Goal: Task Accomplishment & Management: Manage account settings

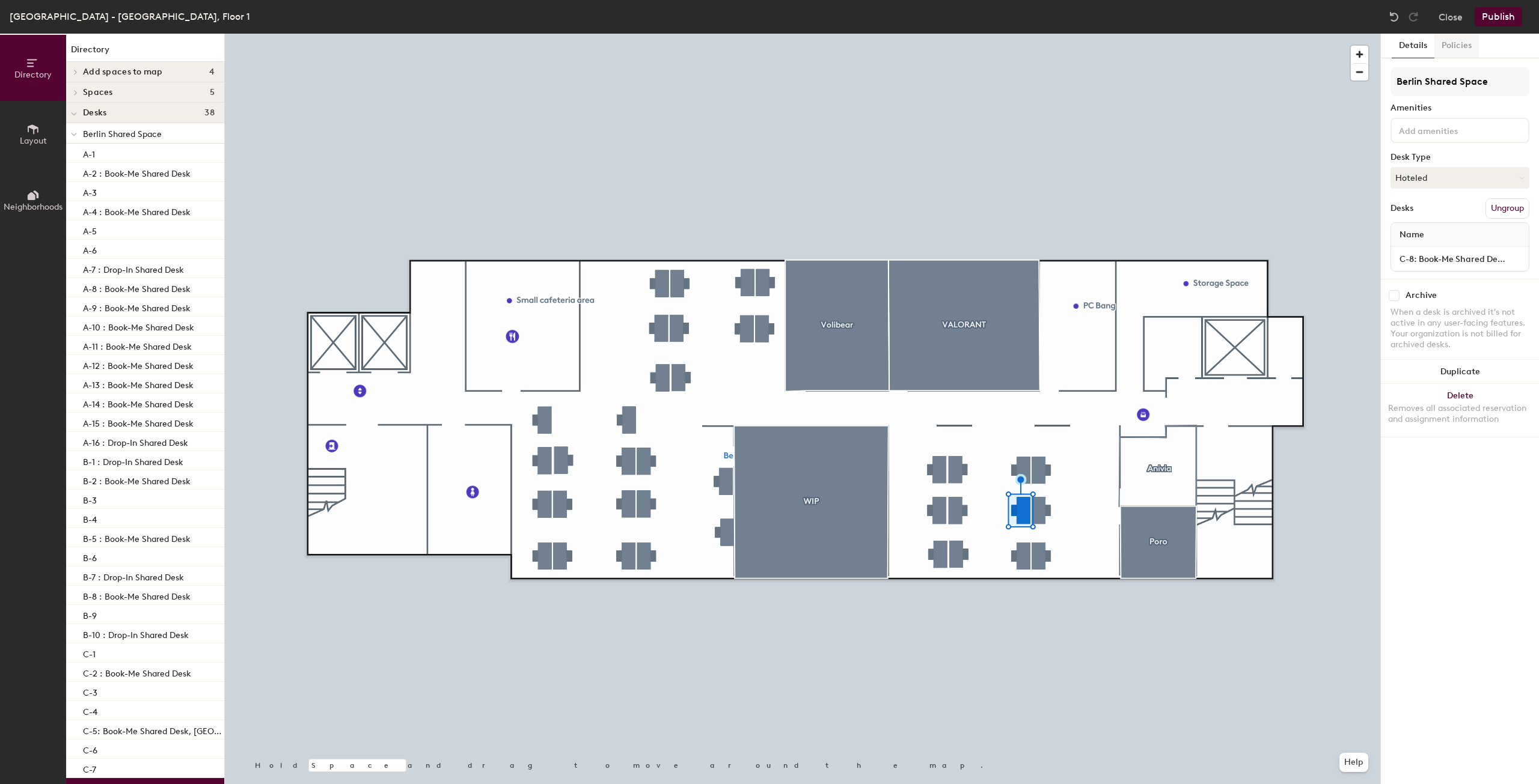
click at [1455, 47] on button "Policies" at bounding box center [1456, 46] width 45 height 25
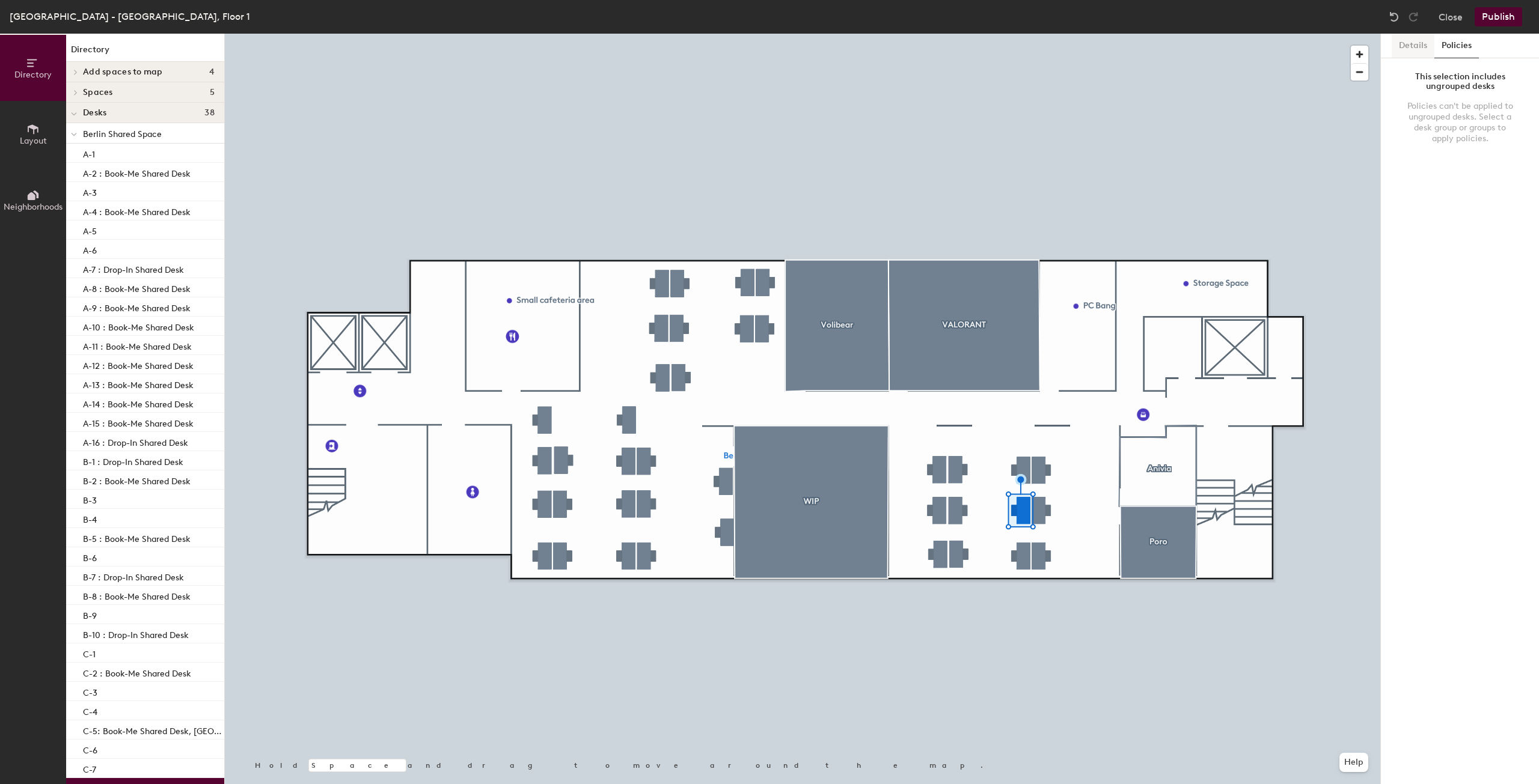
click at [1414, 49] on button "Details" at bounding box center [1413, 46] width 43 height 25
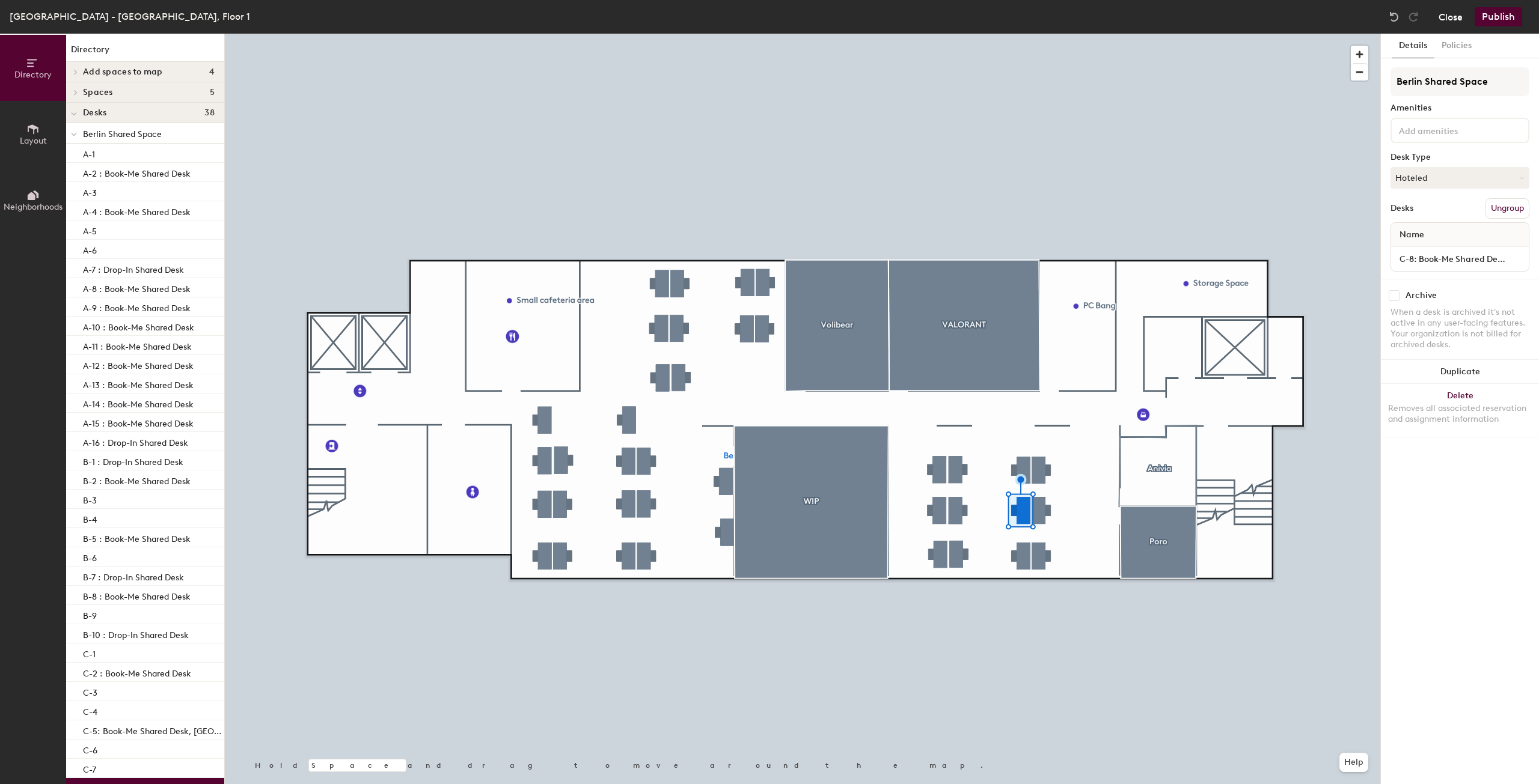
click at [1455, 26] on button "Close" at bounding box center [1450, 17] width 24 height 19
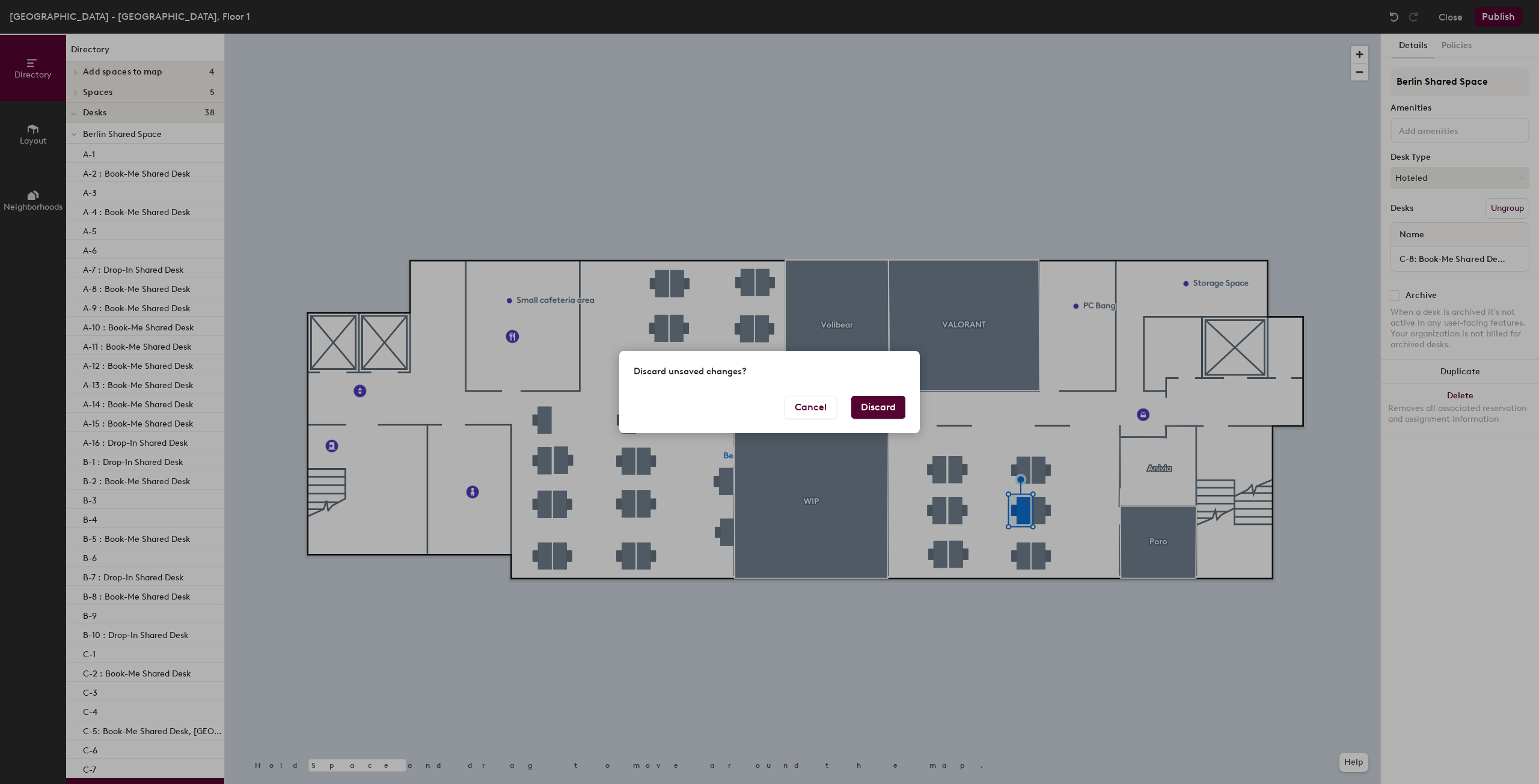
click at [875, 405] on button "Discard" at bounding box center [878, 408] width 54 height 23
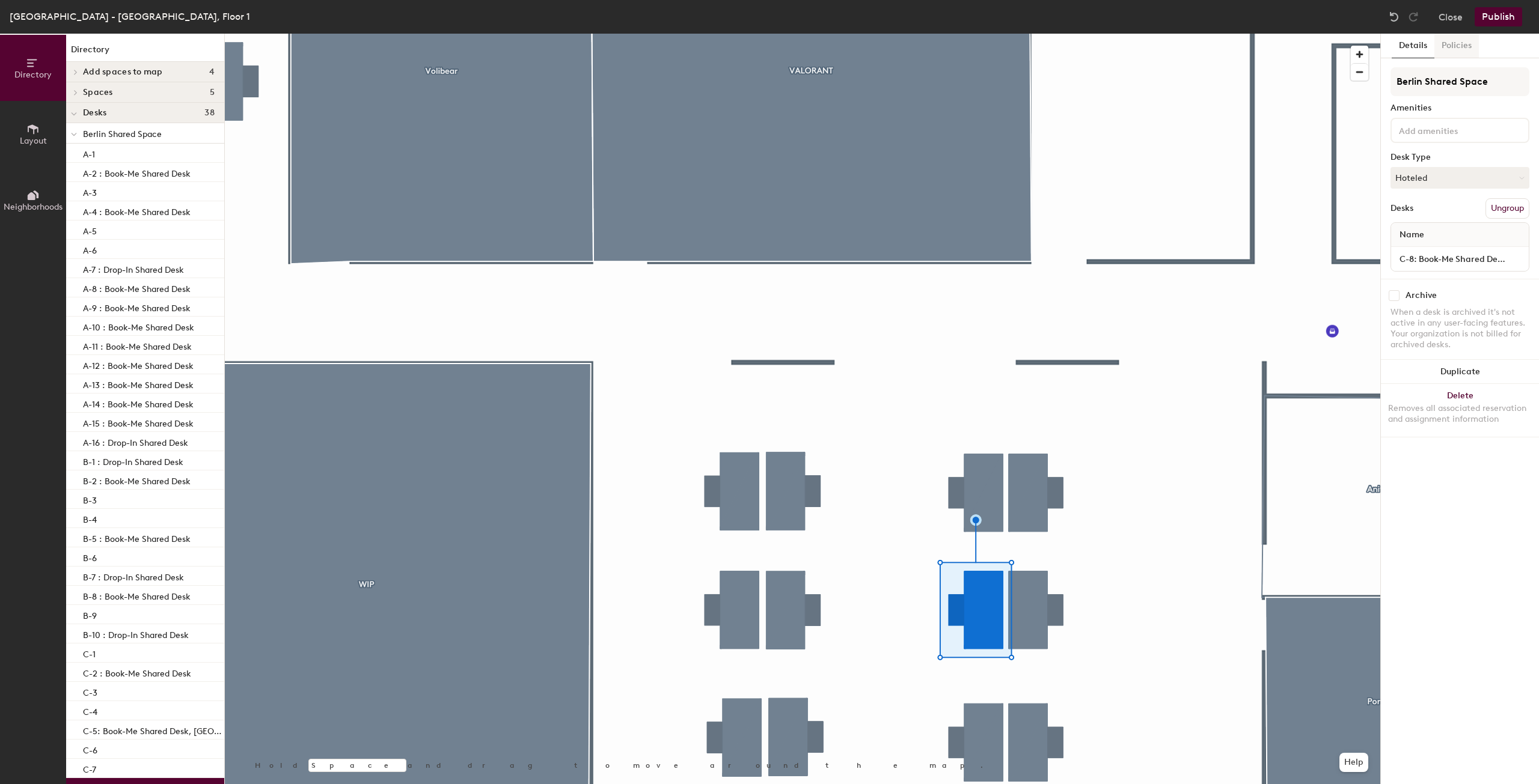
click at [1456, 47] on button "Policies" at bounding box center [1456, 46] width 45 height 25
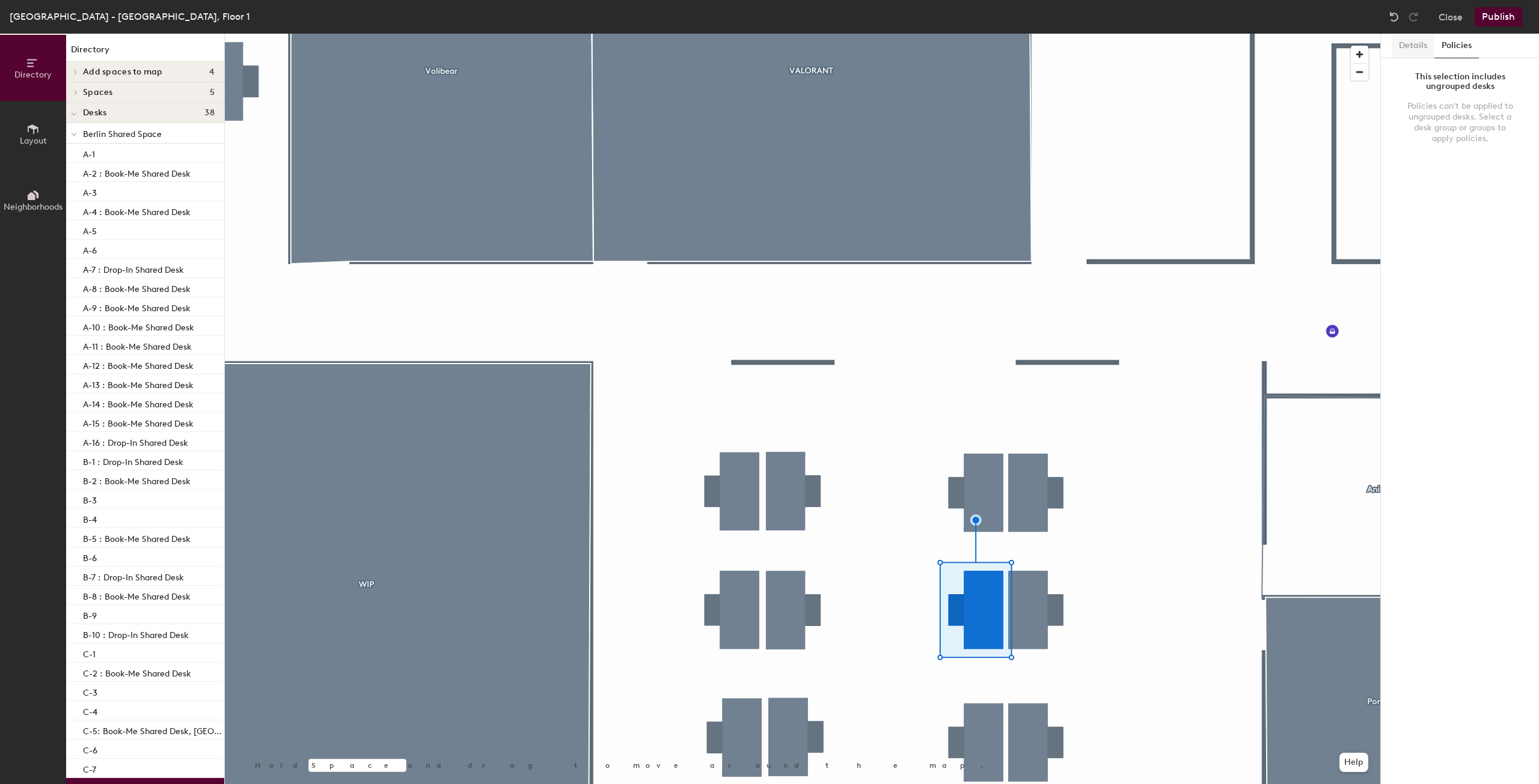
click at [1419, 36] on button "Details" at bounding box center [1413, 46] width 43 height 25
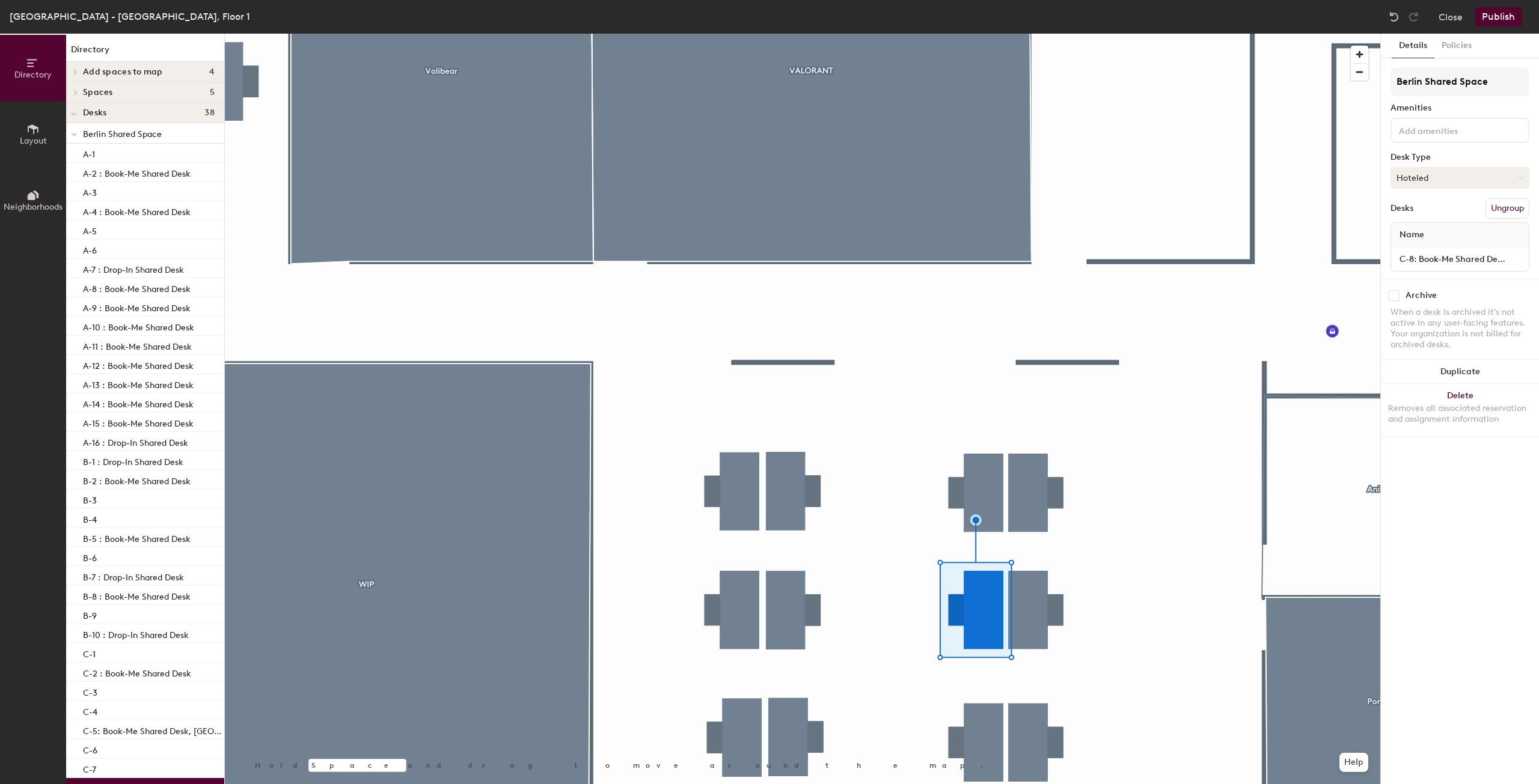
click at [1433, 168] on button "Hoteled" at bounding box center [1460, 178] width 139 height 22
click at [1425, 218] on div "Assigned" at bounding box center [1450, 215] width 120 height 18
click at [1445, 45] on button "Policies" at bounding box center [1456, 46] width 45 height 25
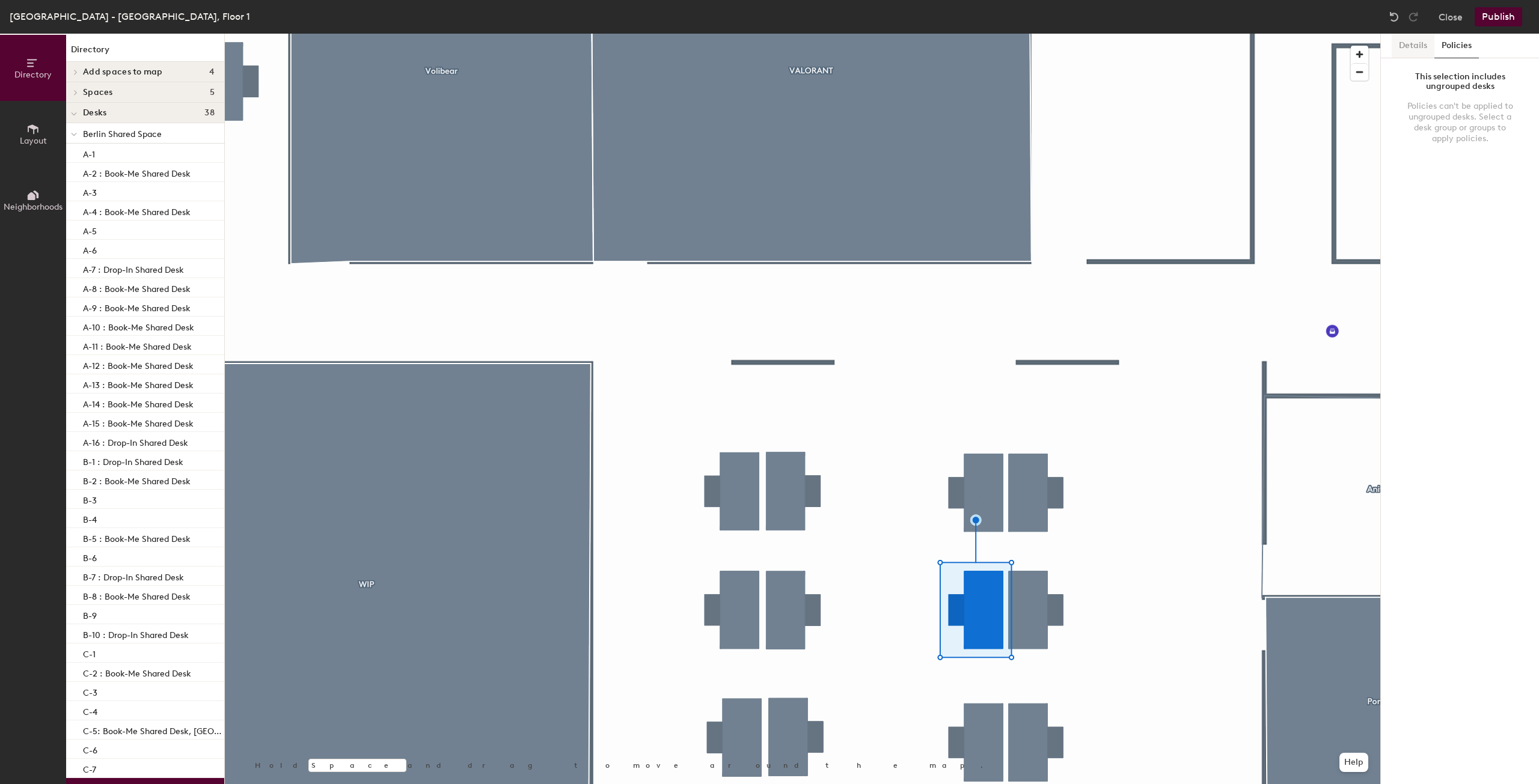
click at [1421, 44] on button "Details" at bounding box center [1413, 46] width 43 height 25
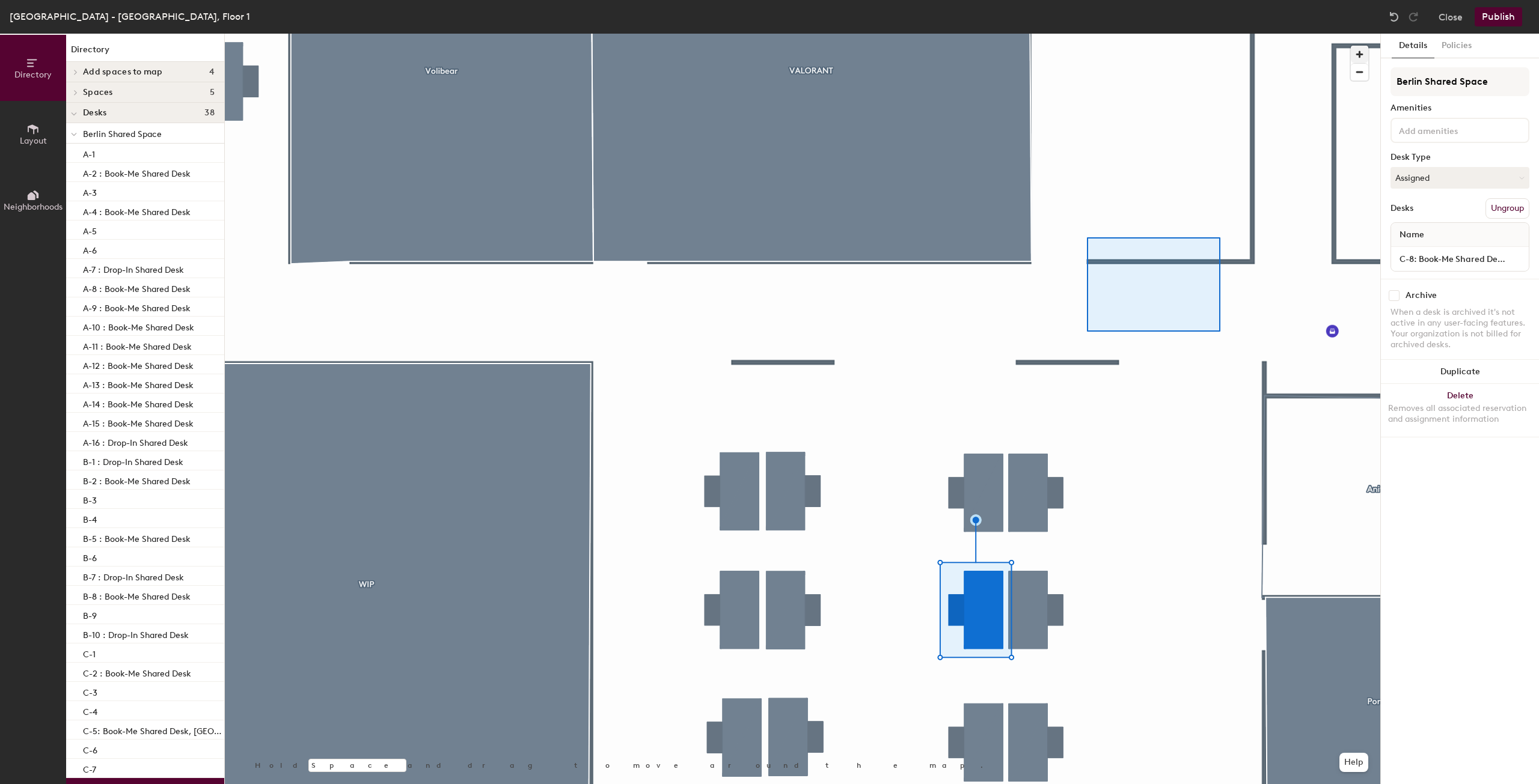
click at [1056, 34] on div at bounding box center [803, 34] width 1155 height 0
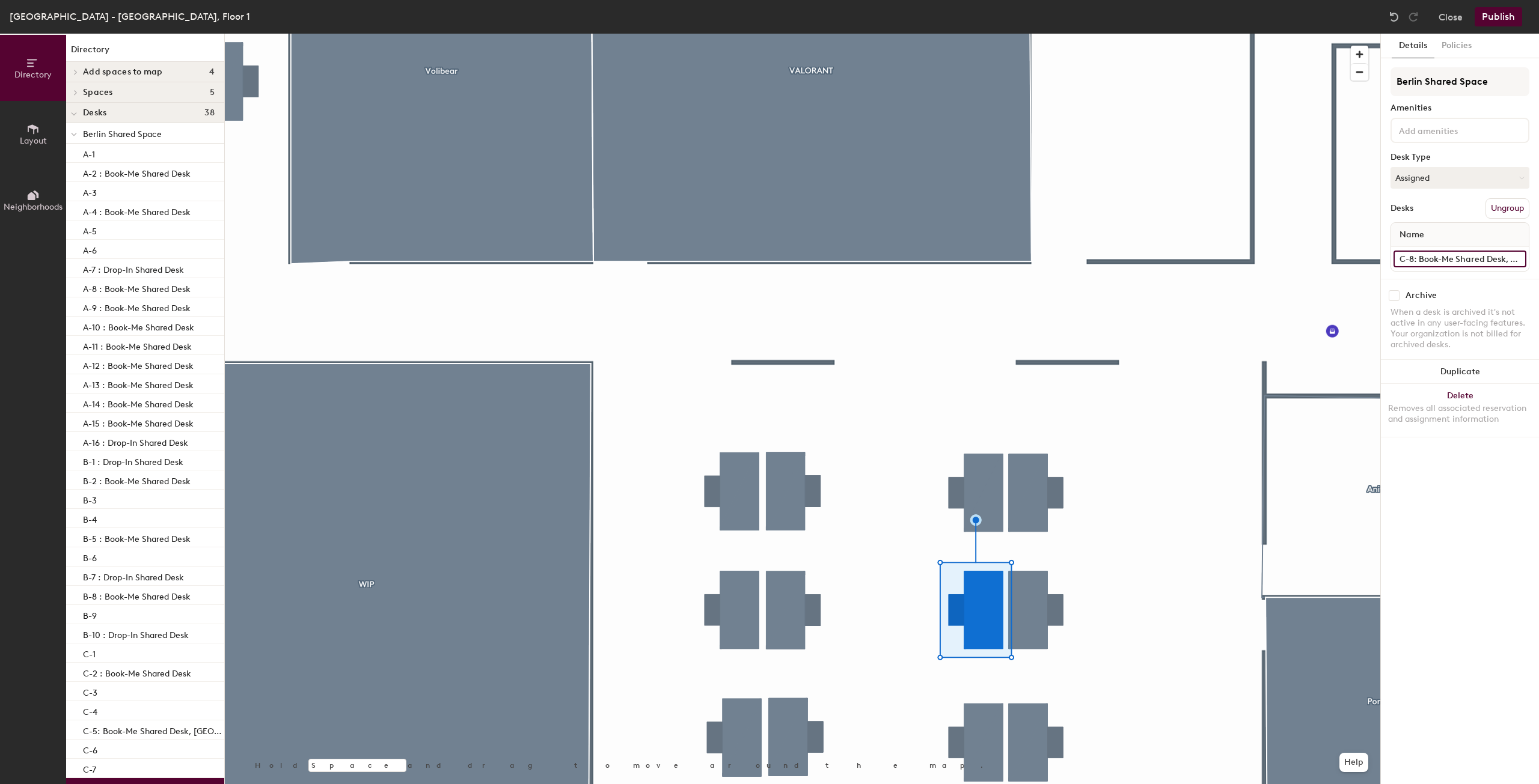
click at [1424, 259] on input "C-8: Book-Me Shared Desk, Berlin Shared Space" at bounding box center [1460, 259] width 133 height 17
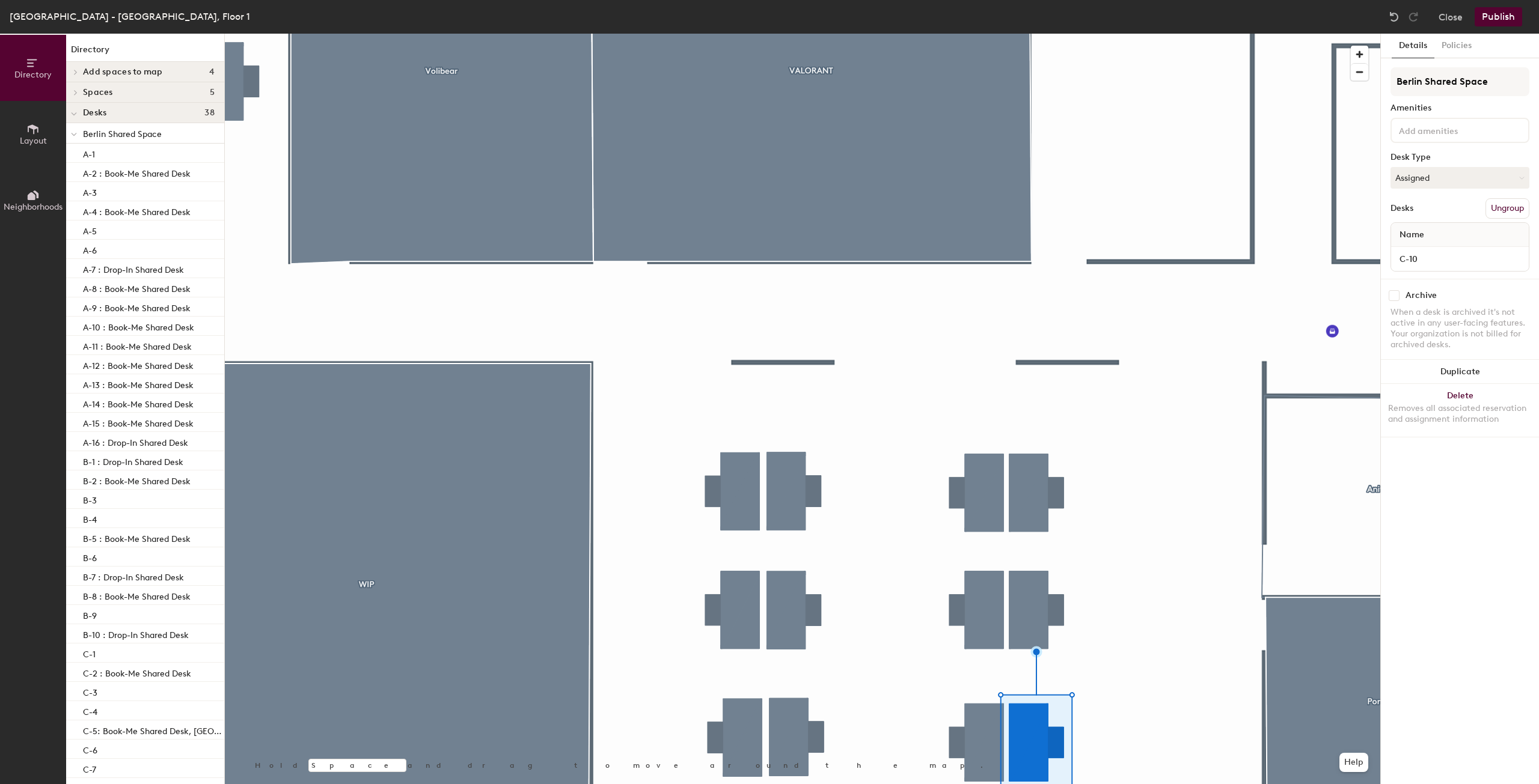
click at [980, 34] on div at bounding box center [803, 34] width 1155 height 0
click at [1436, 253] on input "C-8: Book-Me Shared Desk, Berlin Shared Space" at bounding box center [1460, 259] width 133 height 17
click at [1422, 257] on input "C-8: Book-Me Shared Desk, Berlin Shared Space" at bounding box center [1460, 259] width 133 height 17
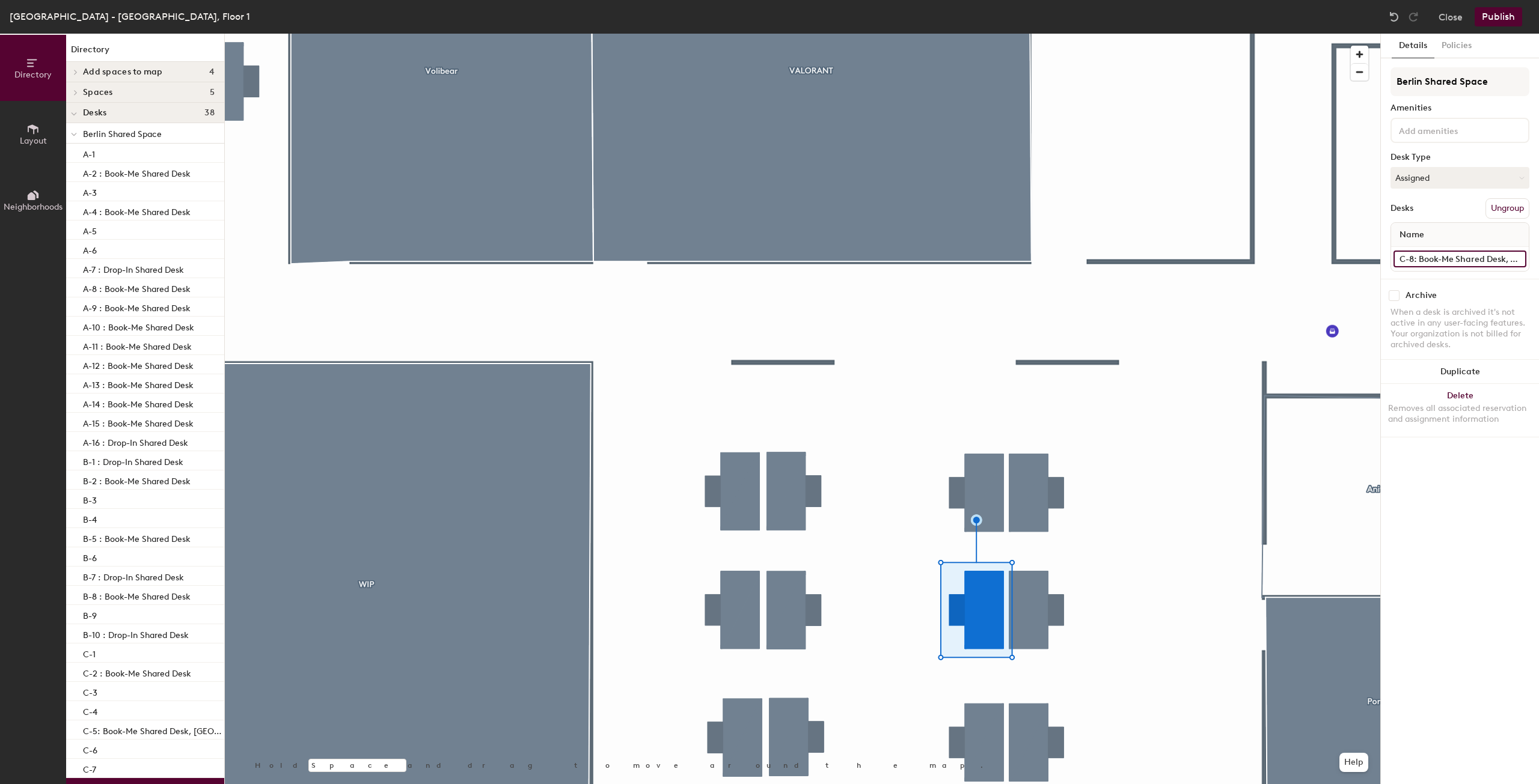
scroll to position [0, 70]
drag, startPoint x: 1413, startPoint y: 256, endPoint x: 1728, endPoint y: 241, distance: 315.4
click at [1538, 241] on html "Skip navigation Schedule Office People Analytics Services Manage WD Berlin - Ad…" at bounding box center [770, 392] width 1539 height 784
type input "C-8"
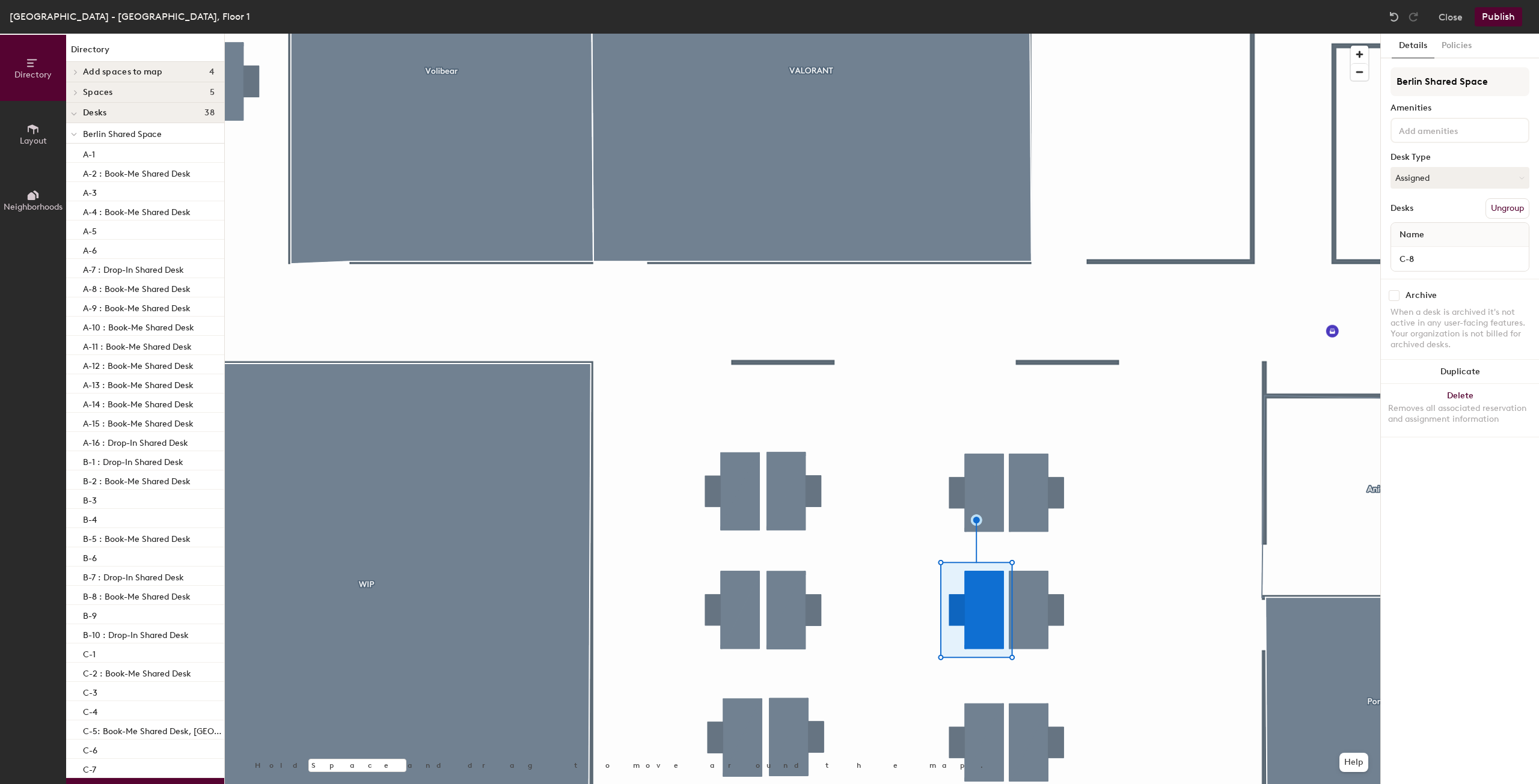
click at [1029, 34] on div at bounding box center [803, 34] width 1155 height 0
drag, startPoint x: 1498, startPoint y: 24, endPoint x: 1478, endPoint y: 43, distance: 27.6
click at [1484, 39] on div "Berlin - Adlershof, Floor 1 Close Publish Directory Layout Neighborhoods Direct…" at bounding box center [770, 392] width 1539 height 784
click at [1489, 17] on button "Publish" at bounding box center [1498, 17] width 47 height 19
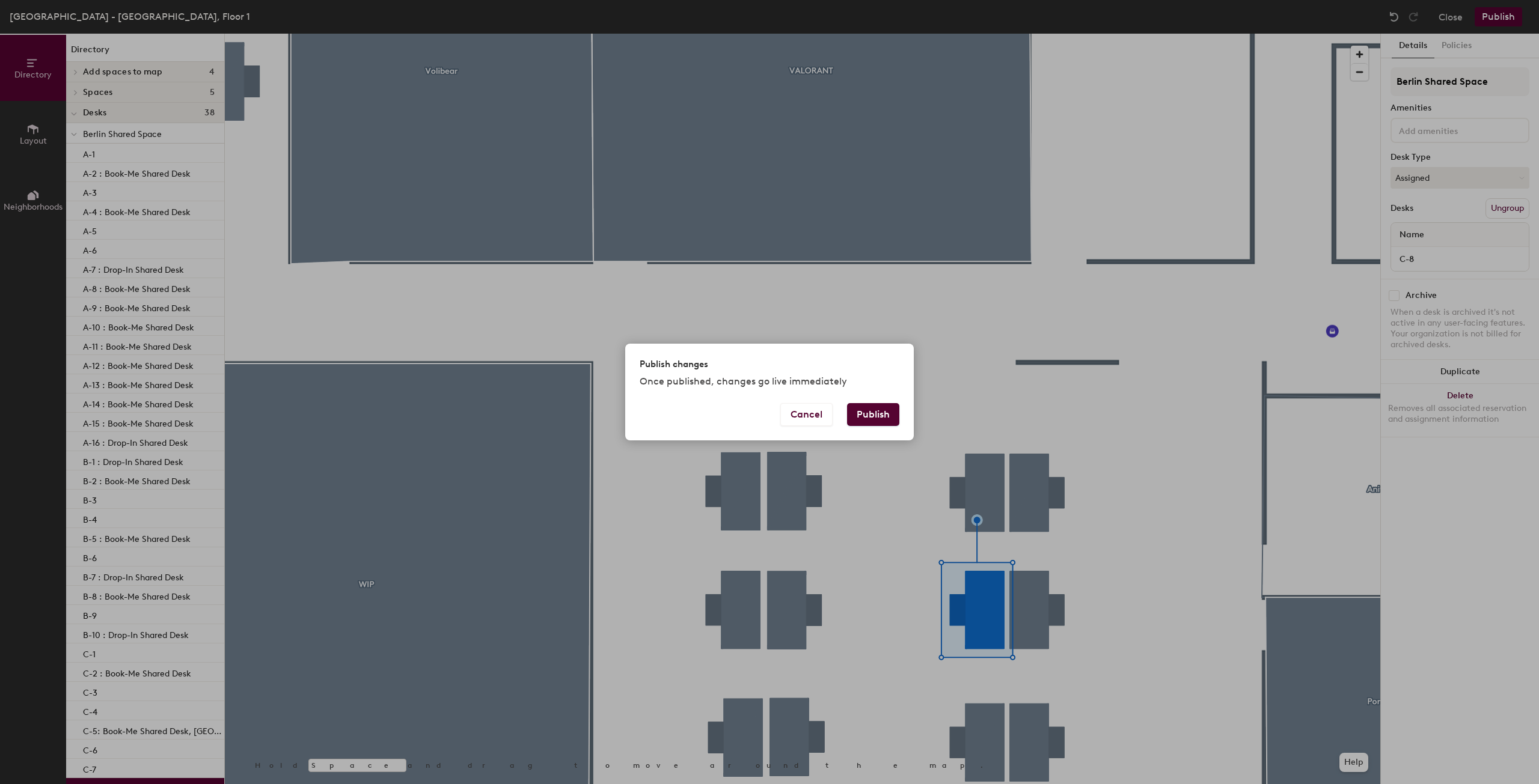
click at [865, 403] on div "Publish changes Once published, changes go live immediately" at bounding box center [769, 374] width 289 height 60
click at [878, 411] on button "Publish" at bounding box center [873, 414] width 52 height 23
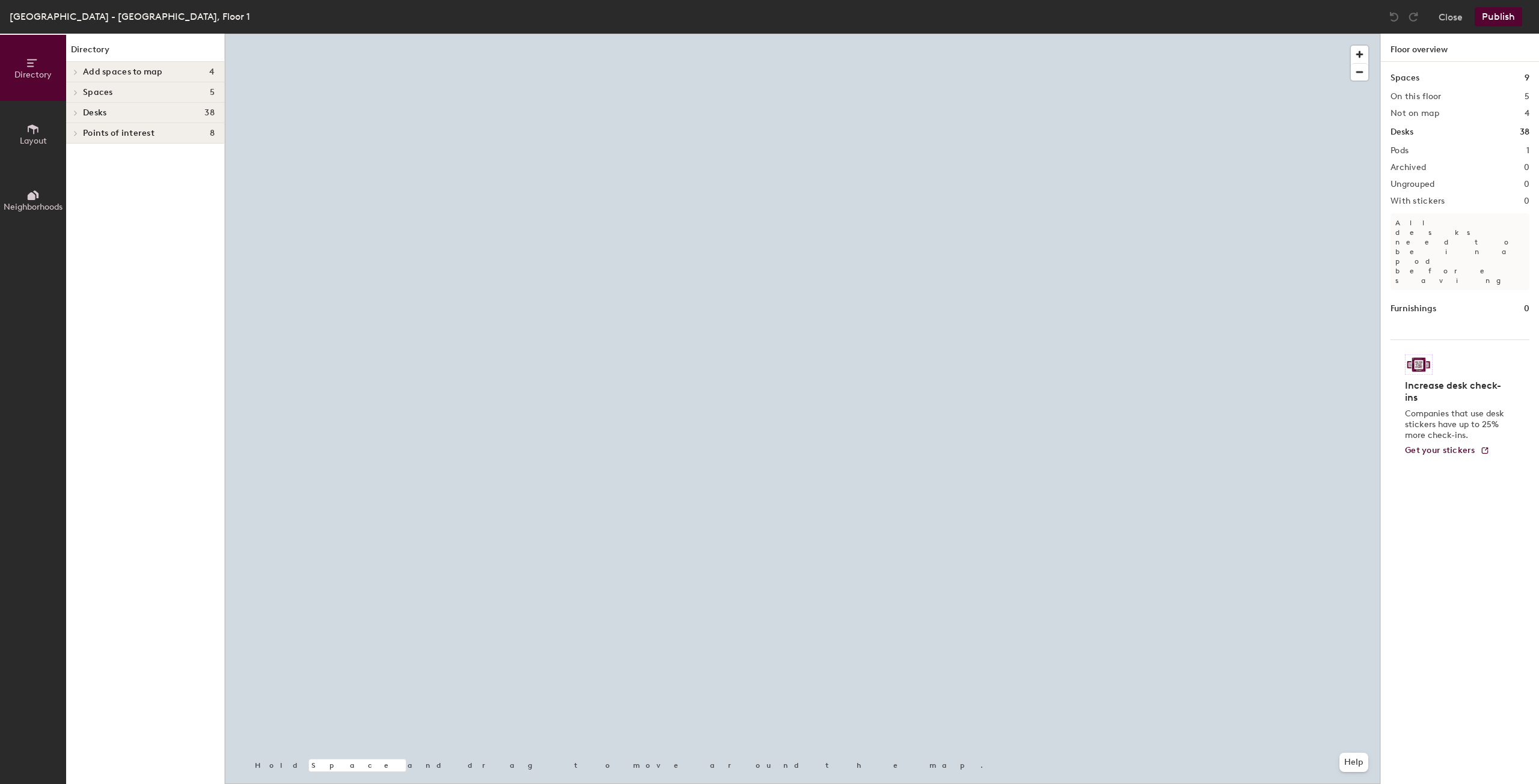
click at [1023, 34] on div at bounding box center [803, 34] width 1155 height 0
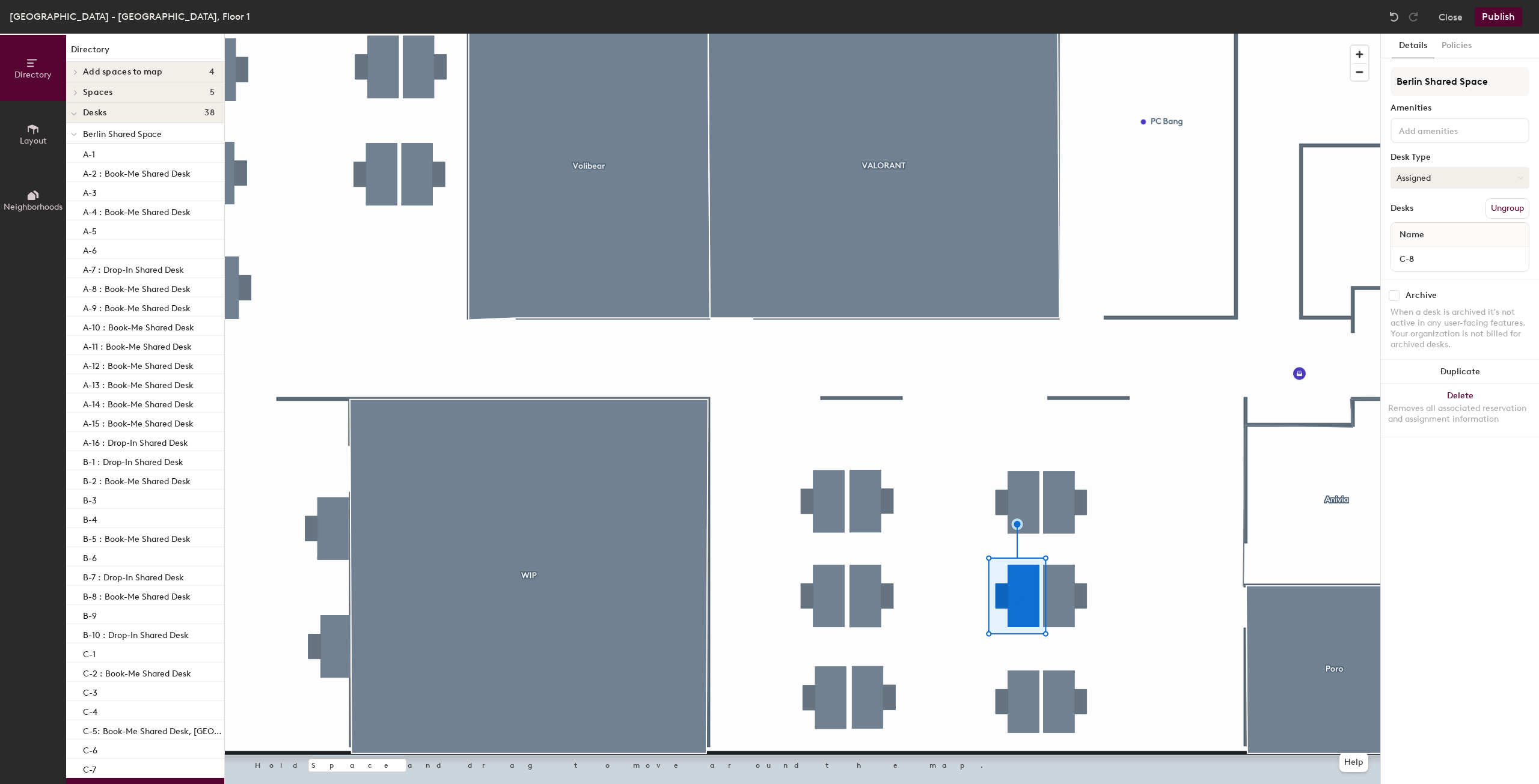
click at [1434, 173] on button "Assigned" at bounding box center [1460, 178] width 139 height 22
click at [1435, 175] on button "Assigned" at bounding box center [1460, 178] width 139 height 22
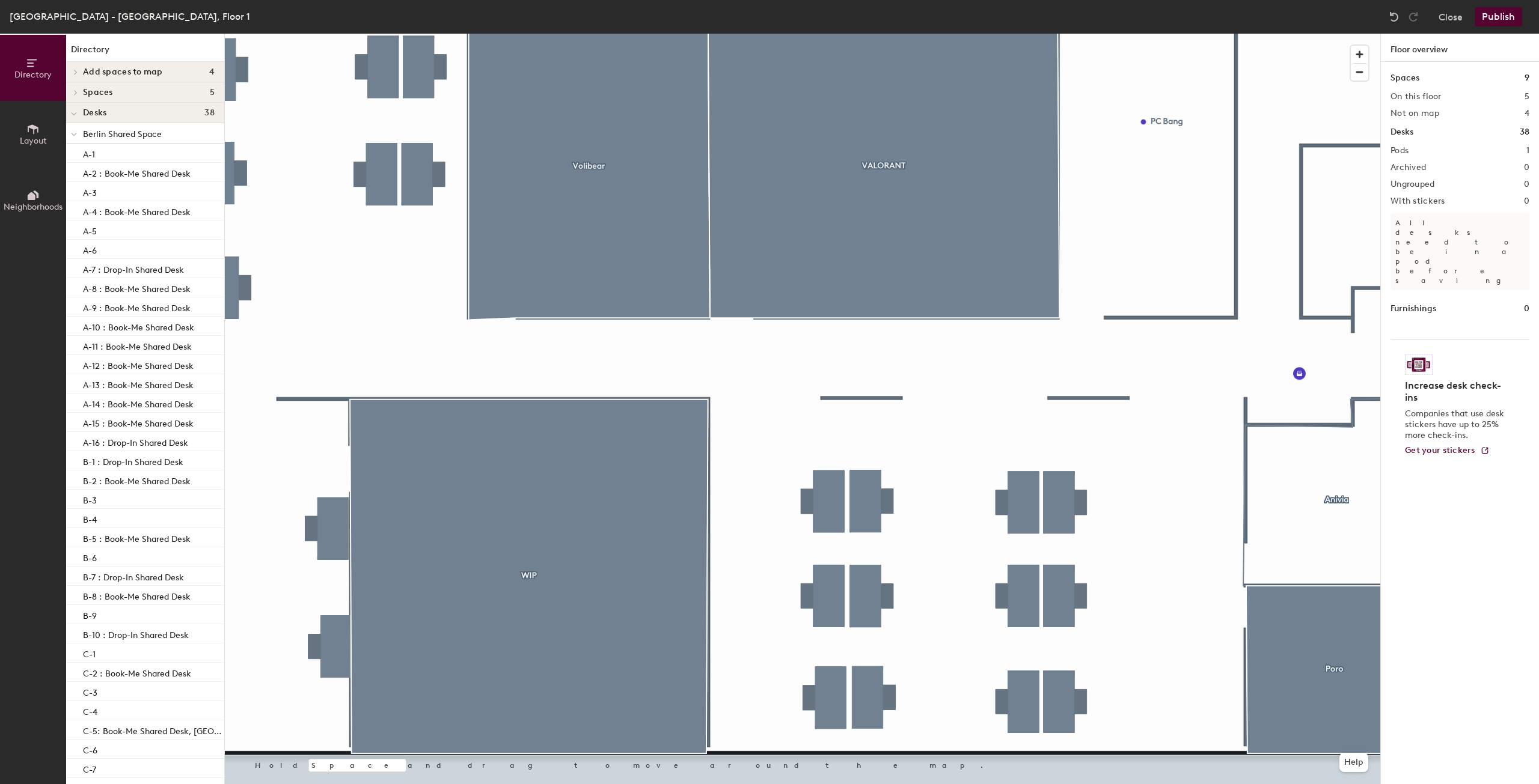
click at [15, 140] on button "Layout" at bounding box center [33, 134] width 66 height 66
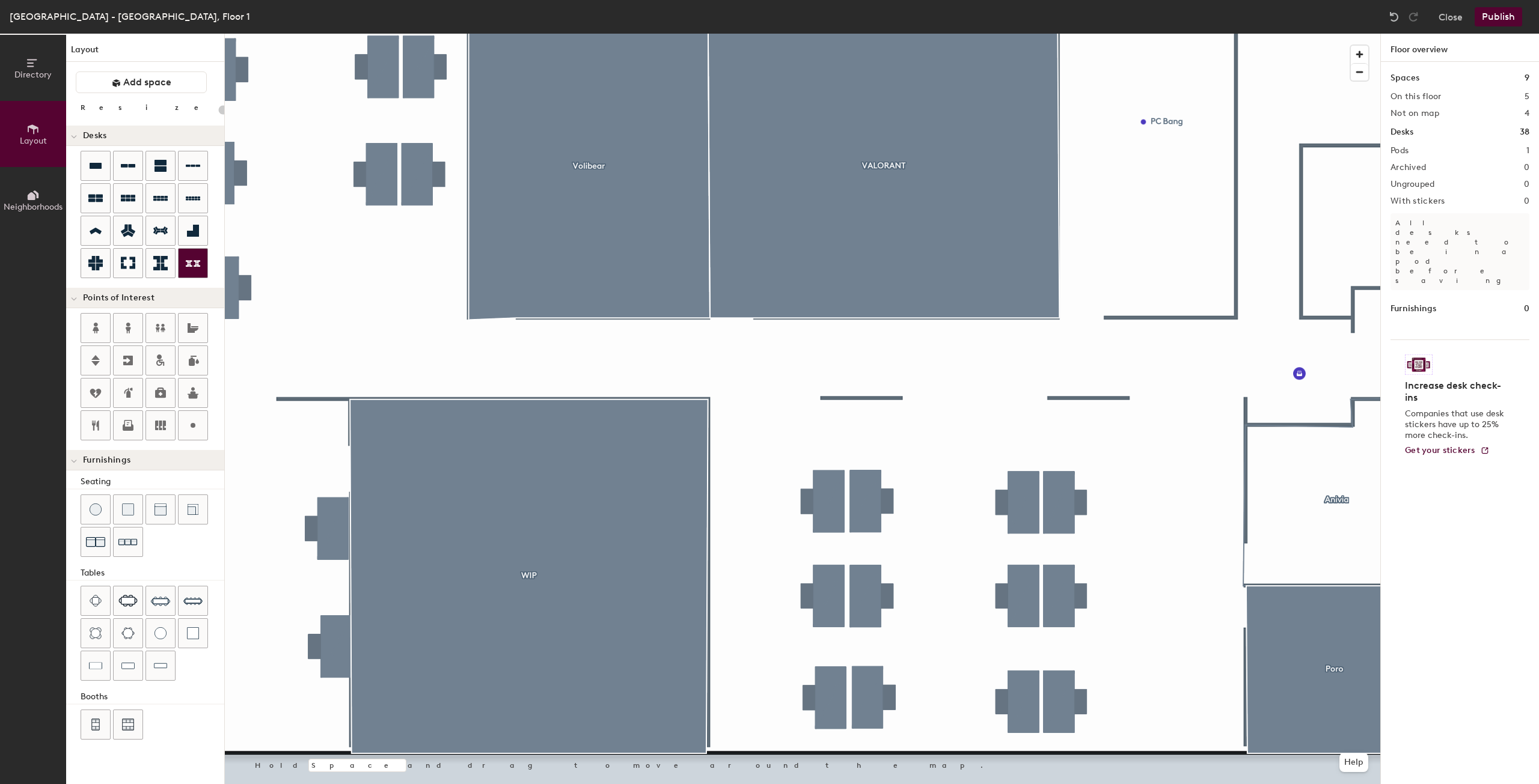
type input "160"
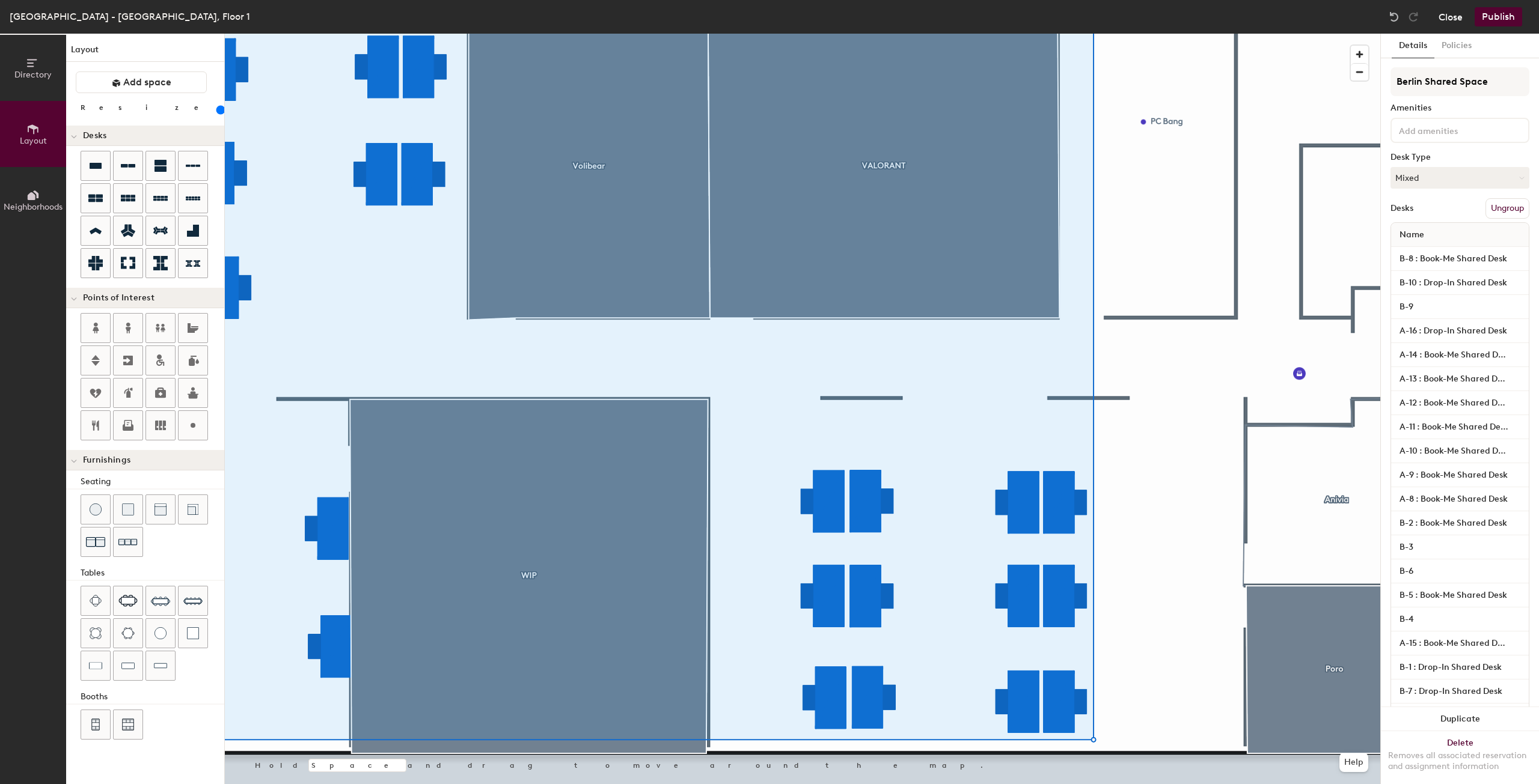
click at [1460, 14] on button "Close" at bounding box center [1450, 17] width 24 height 19
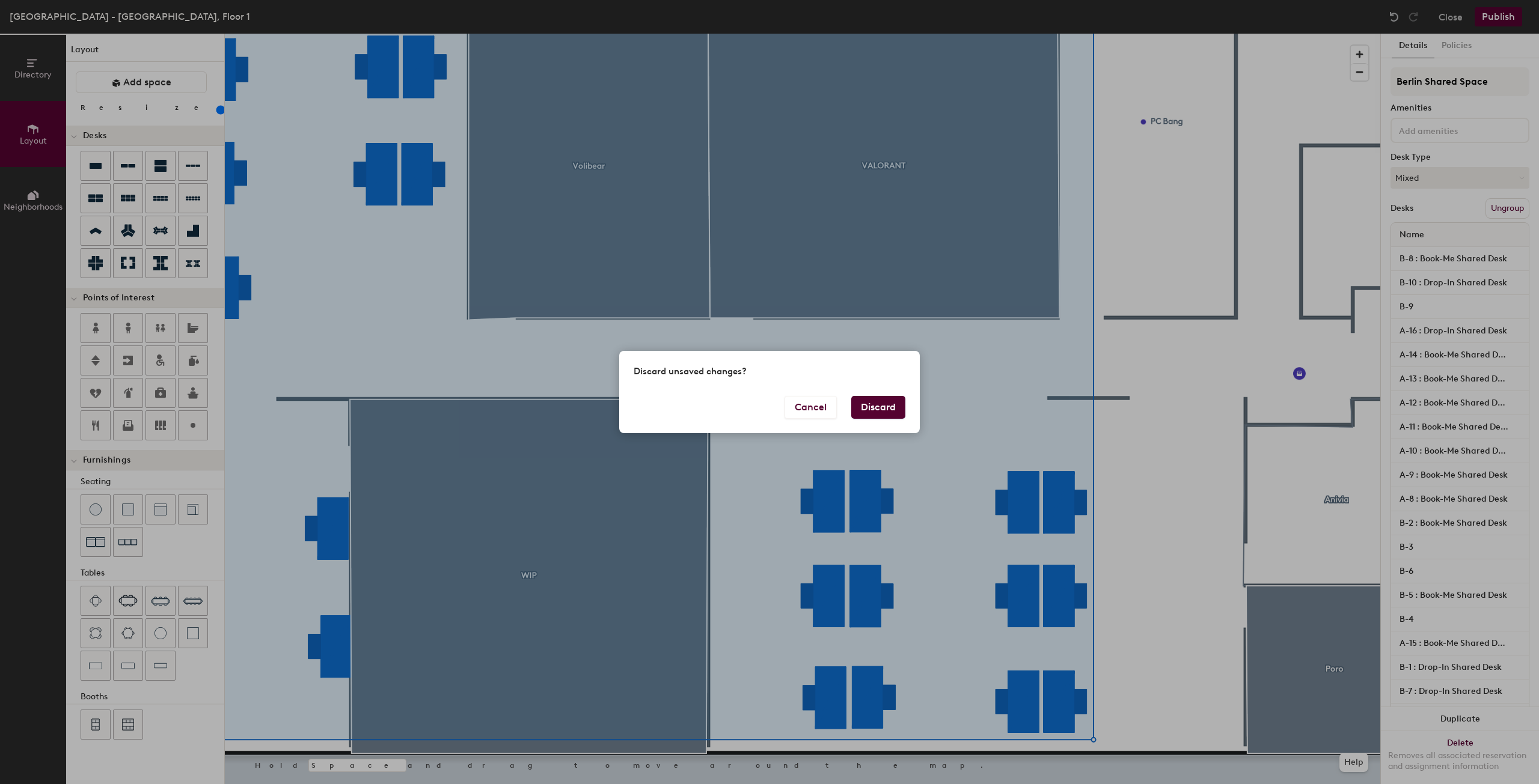
click at [887, 401] on button "Discard" at bounding box center [878, 408] width 54 height 23
